Goal: Information Seeking & Learning: Learn about a topic

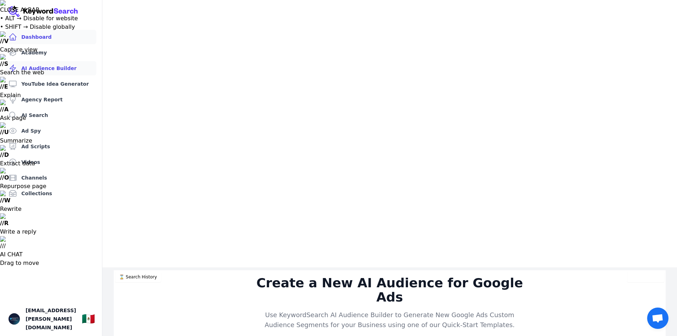
click at [71, 43] on link "Dashboard" at bounding box center [51, 37] width 91 height 14
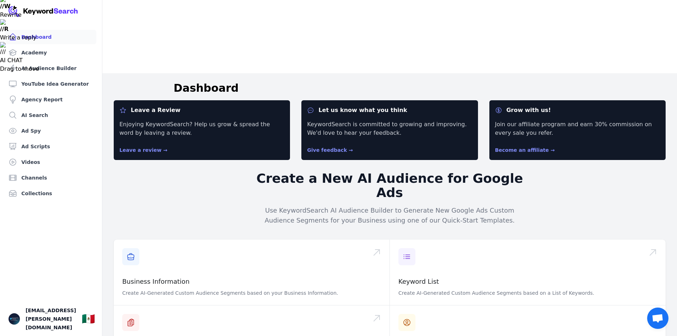
scroll to position [210, 0]
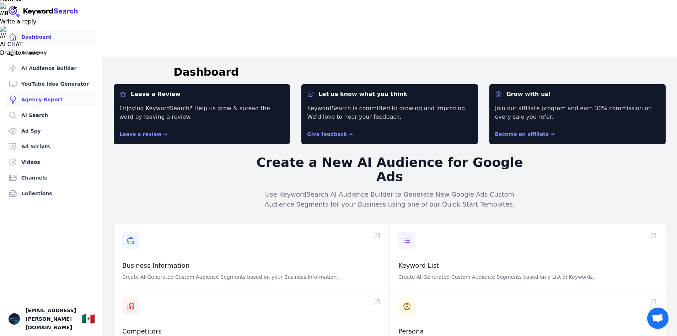
click at [81, 97] on link "Agency Report" at bounding box center [51, 99] width 91 height 14
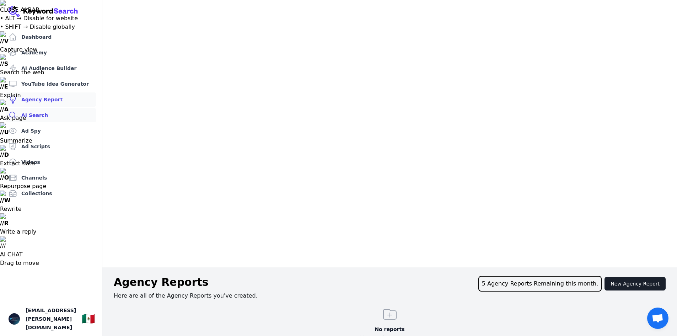
click at [75, 112] on link "AI Search" at bounding box center [51, 115] width 91 height 14
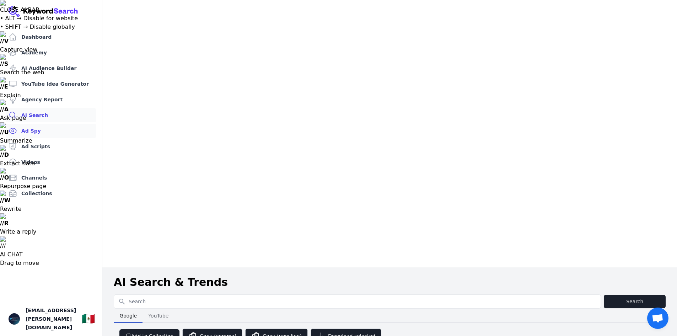
click at [74, 130] on link "Ad Spy" at bounding box center [51, 131] width 91 height 14
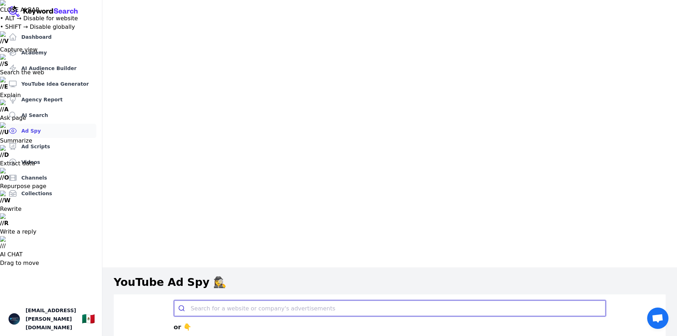
click at [299, 300] on input "search" at bounding box center [398, 308] width 415 height 16
paste input "https://padrescoscientes.estoyactualizado.com/nuevocrecersinel-2"
type input "https://padrescoscientes.estoyactualizado.com/nuevocrecersinel-2"
click at [174, 300] on button "submit" at bounding box center [182, 308] width 17 height 16
click at [406, 300] on input "https://padrescoscientes.estoyactualizado.com/nuevocrecersinel-2" at bounding box center [390, 308] width 398 height 16
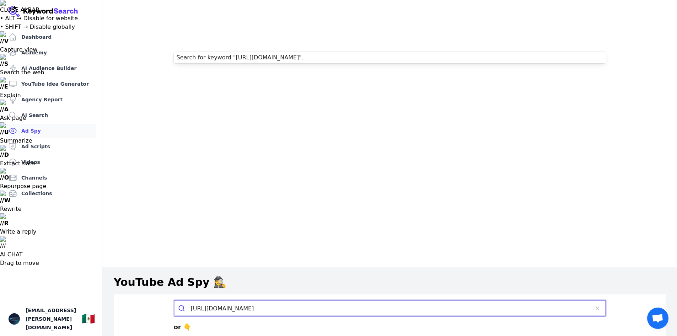
click at [404, 59] on div "Search for keyword " https://padrescoscientes.estoyactualizado.com/nuevocrecers…" at bounding box center [390, 57] width 432 height 11
click at [303, 55] on link "Search for keyword " https://padrescoscientes.estoyactualizado.com/nuevocrecers…" at bounding box center [240, 57] width 127 height 7
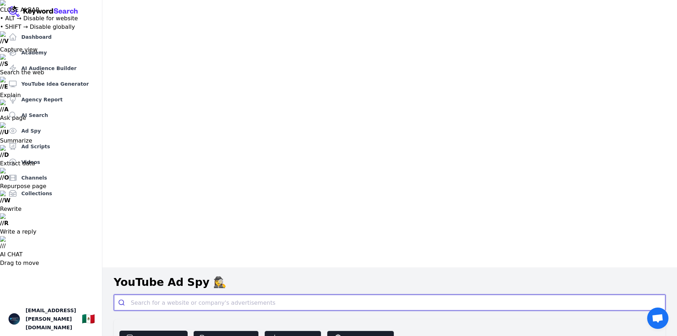
click at [199, 294] on input "search" at bounding box center [398, 302] width 534 height 16
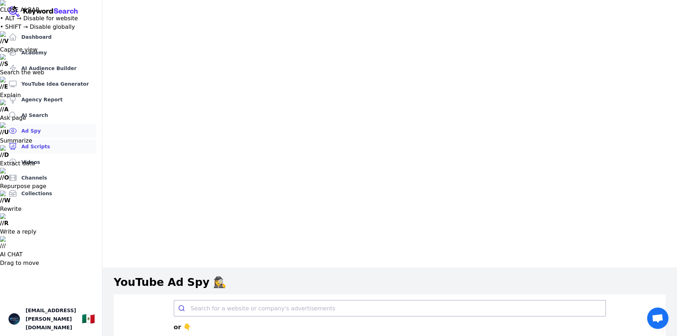
click at [62, 148] on link "Ad Scripts" at bounding box center [51, 146] width 91 height 14
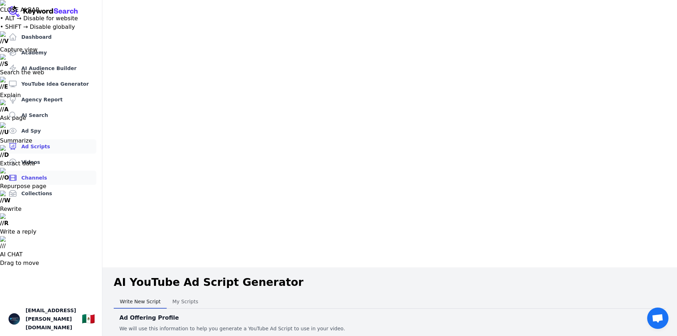
click at [62, 183] on link "Channels" at bounding box center [51, 178] width 91 height 14
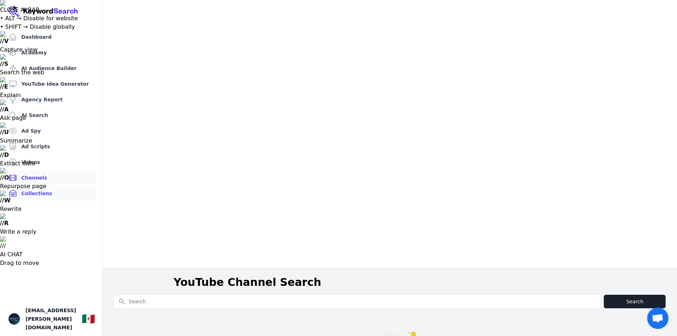
click at [61, 194] on link "Collections" at bounding box center [51, 193] width 91 height 14
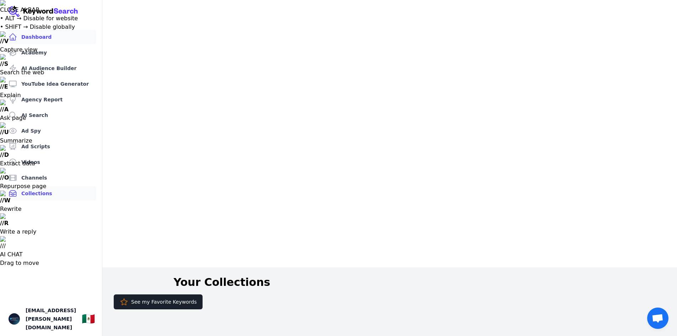
click at [52, 41] on link "Dashboard" at bounding box center [51, 37] width 91 height 14
